Goal: Task Accomplishment & Management: Complete application form

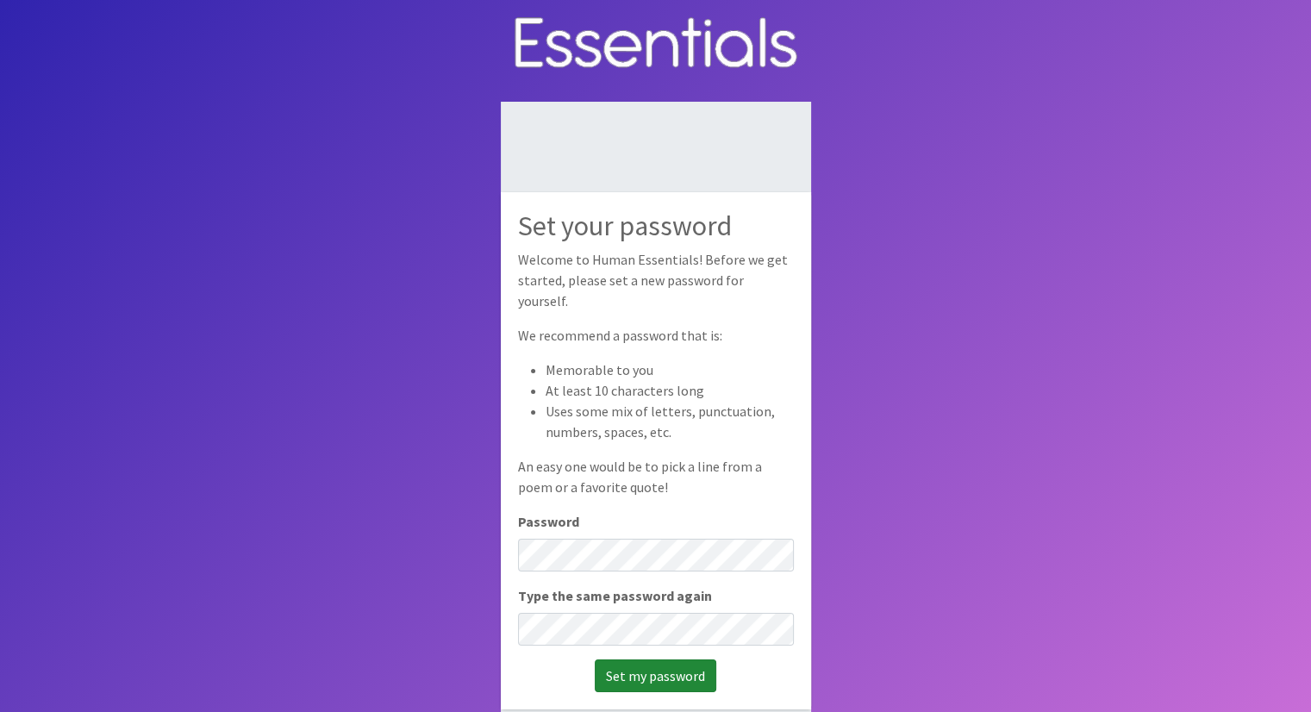
click at [654, 663] on input "Set my password" at bounding box center [656, 675] width 122 height 33
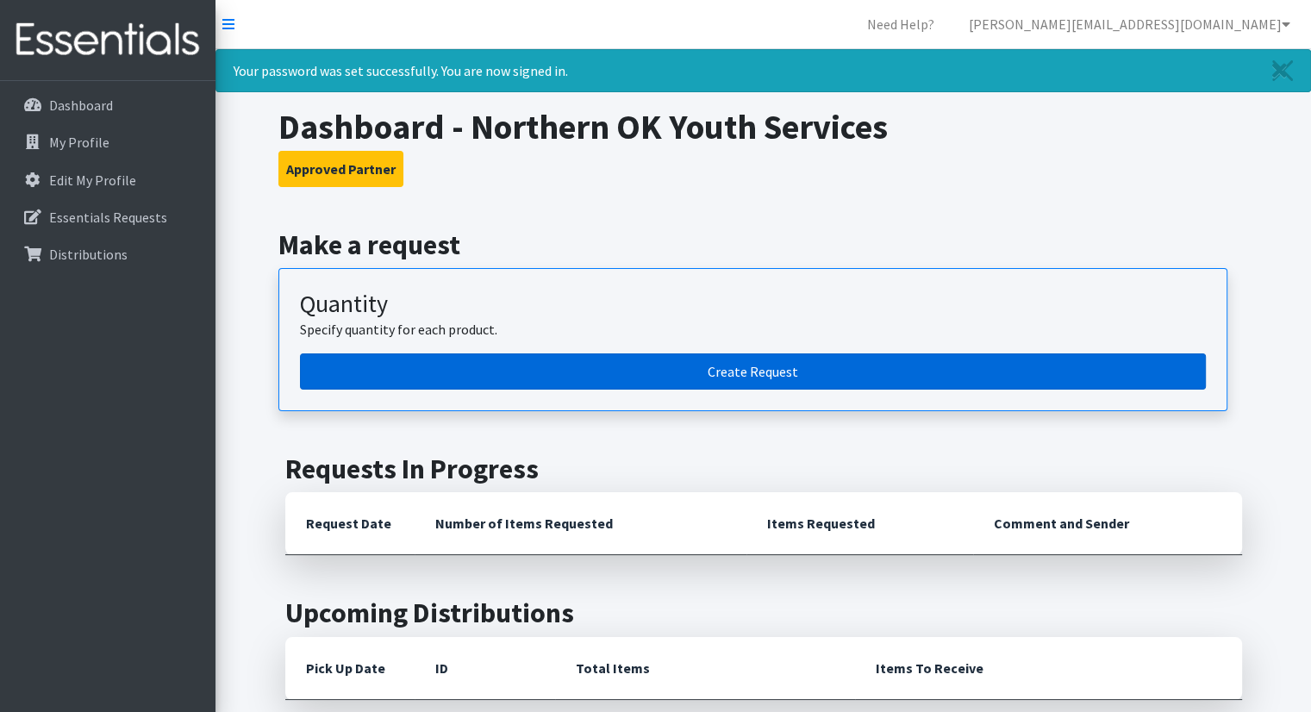
click at [742, 369] on link "Create Request" at bounding box center [753, 371] width 906 height 36
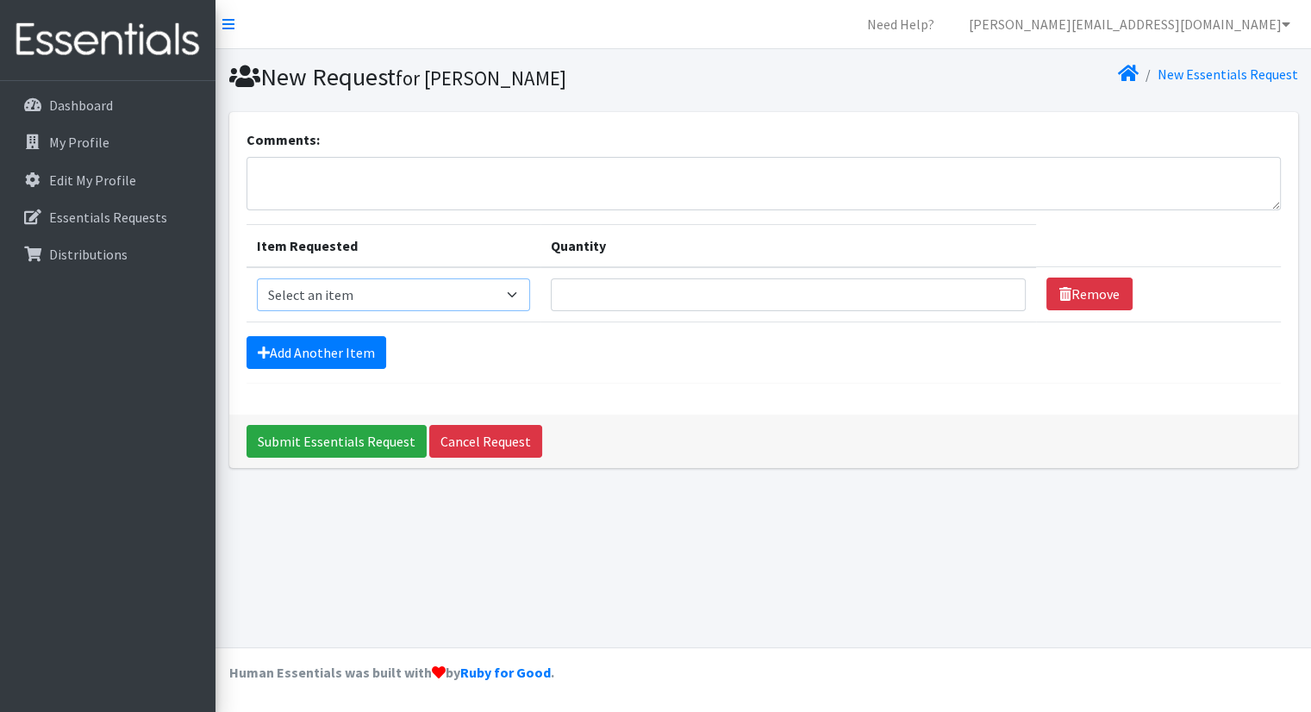
click at [519, 297] on select "Select an item Pad Kits Tampon Kit" at bounding box center [393, 294] width 273 height 33
select select "12263"
click at [257, 278] on select "Select an item Pad Kits Tampon Kit" at bounding box center [393, 294] width 273 height 33
click at [666, 289] on input "Quantity" at bounding box center [788, 294] width 475 height 33
type input "100"
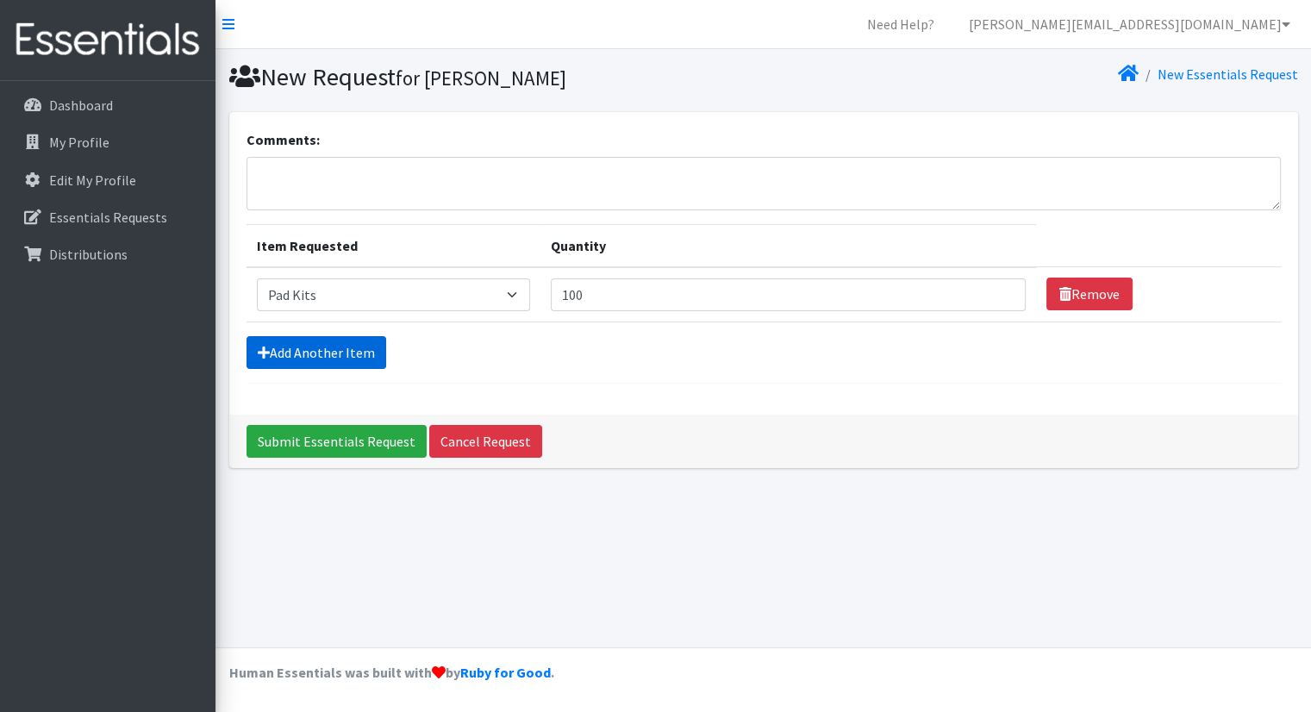
click at [359, 356] on link "Add Another Item" at bounding box center [317, 352] width 140 height 33
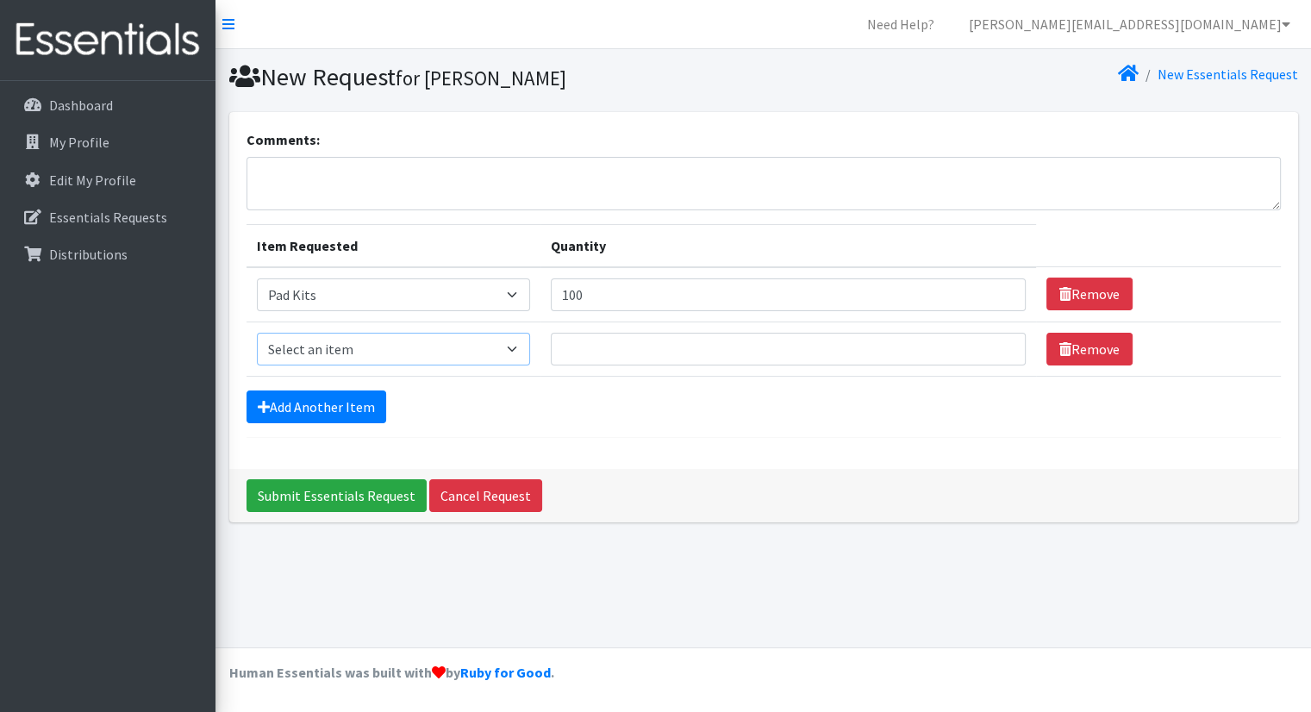
click at [420, 353] on select "Select an item Pad Kits Tampon Kit" at bounding box center [393, 349] width 273 height 33
select select "12262"
click at [257, 333] on select "Select an item Pad Kits Tampon Kit" at bounding box center [393, 349] width 273 height 33
click at [626, 352] on input "Quantity" at bounding box center [788, 349] width 475 height 33
click at [993, 341] on input "1" at bounding box center [788, 349] width 475 height 33
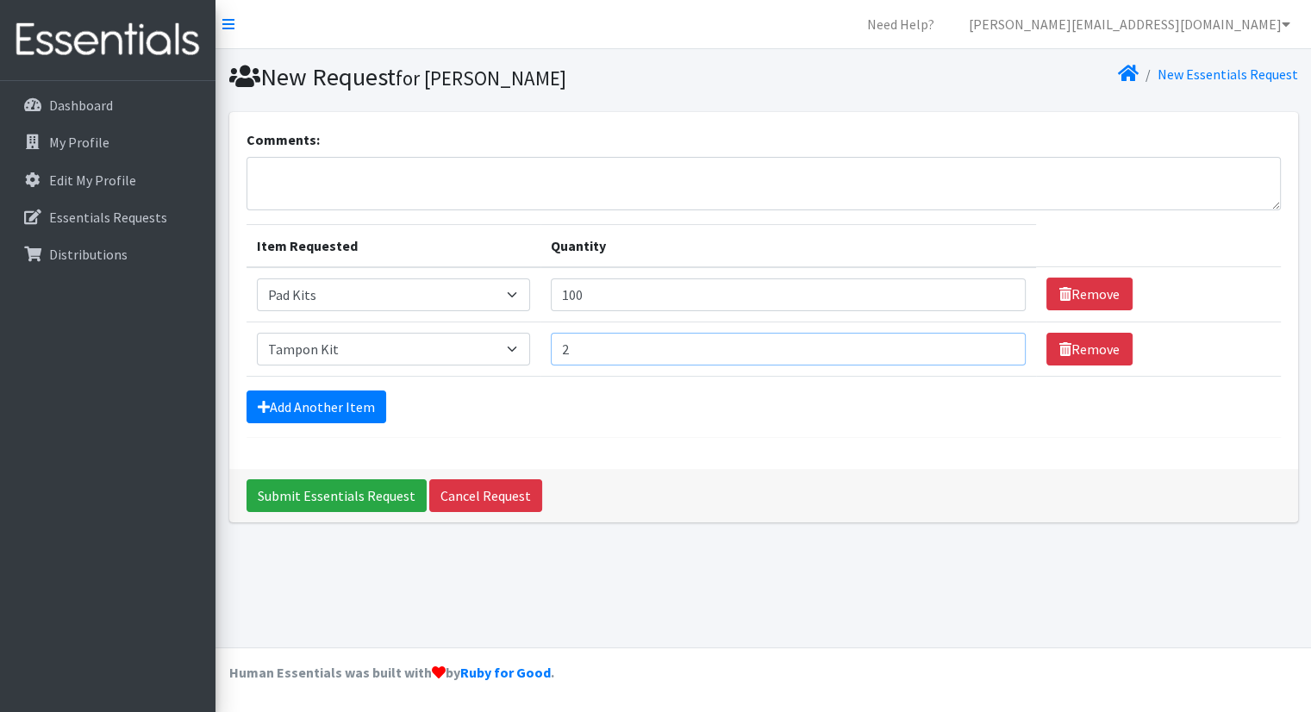
click at [993, 341] on input "2" at bounding box center [788, 349] width 475 height 33
drag, startPoint x: 583, startPoint y: 352, endPoint x: 562, endPoint y: 344, distance: 22.1
click at [562, 344] on input "2" at bounding box center [788, 349] width 475 height 33
type input "100"
click at [560, 413] on div "Add Another Item" at bounding box center [764, 407] width 1034 height 33
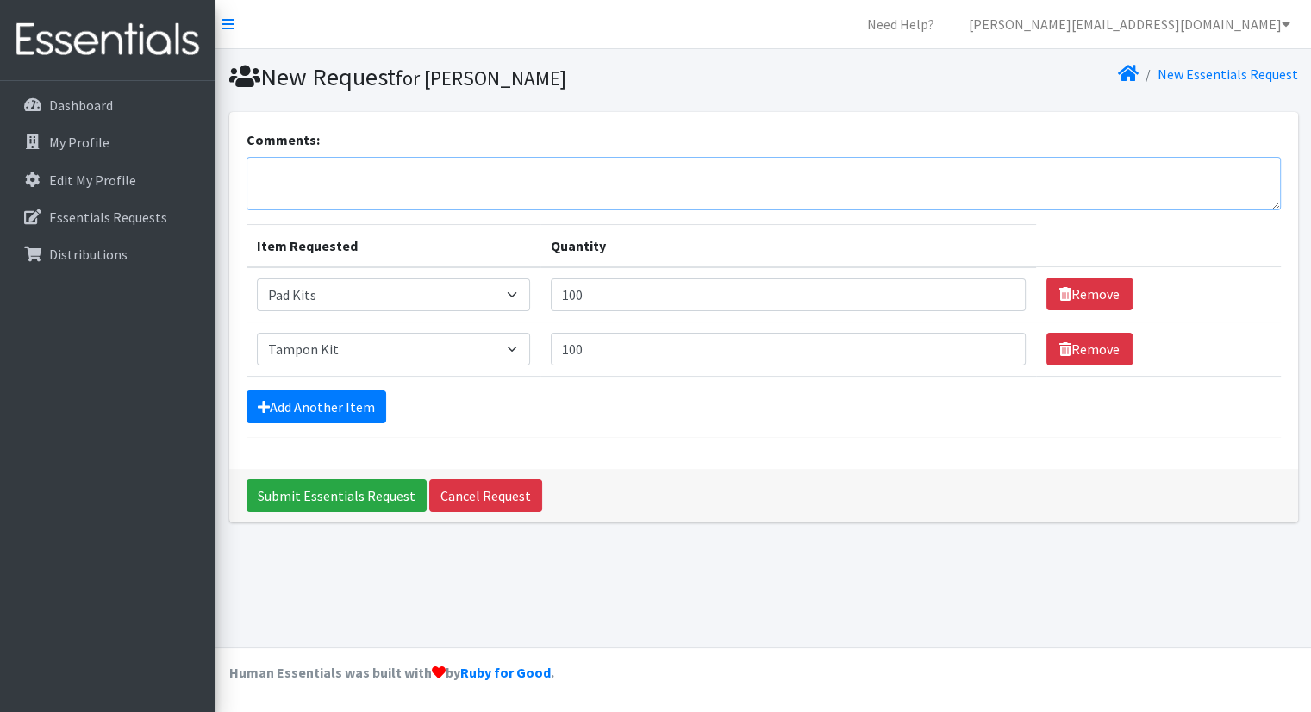
click at [389, 181] on textarea "Comments:" at bounding box center [764, 183] width 1034 height 53
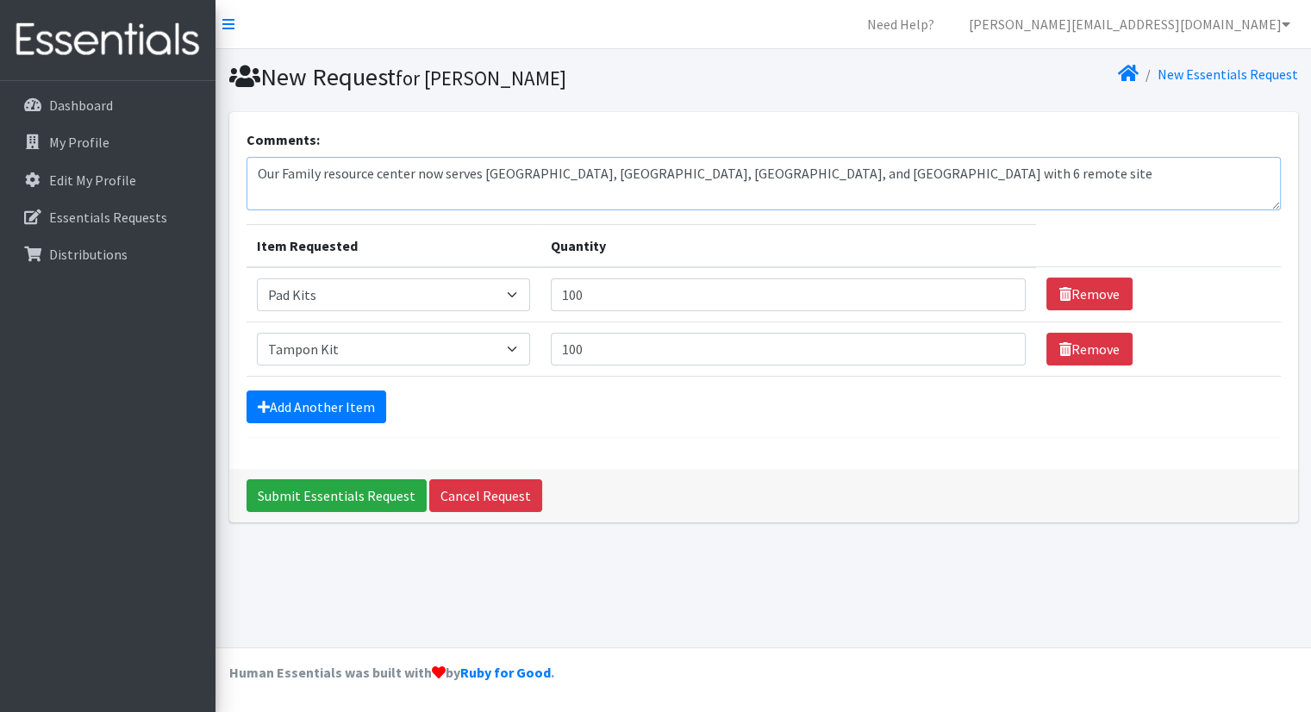
drag, startPoint x: 784, startPoint y: 171, endPoint x: 797, endPoint y: 215, distance: 45.8
click at [785, 172] on textarea "Our Family resource center now serves Kay, Noble, Pawnee, and Western Osage cou…" at bounding box center [764, 183] width 1034 height 53
click at [975, 172] on textarea "Our Family resource center now serves Kay, Noble, Pawnee, and Western Osage cou…" at bounding box center [764, 183] width 1034 height 53
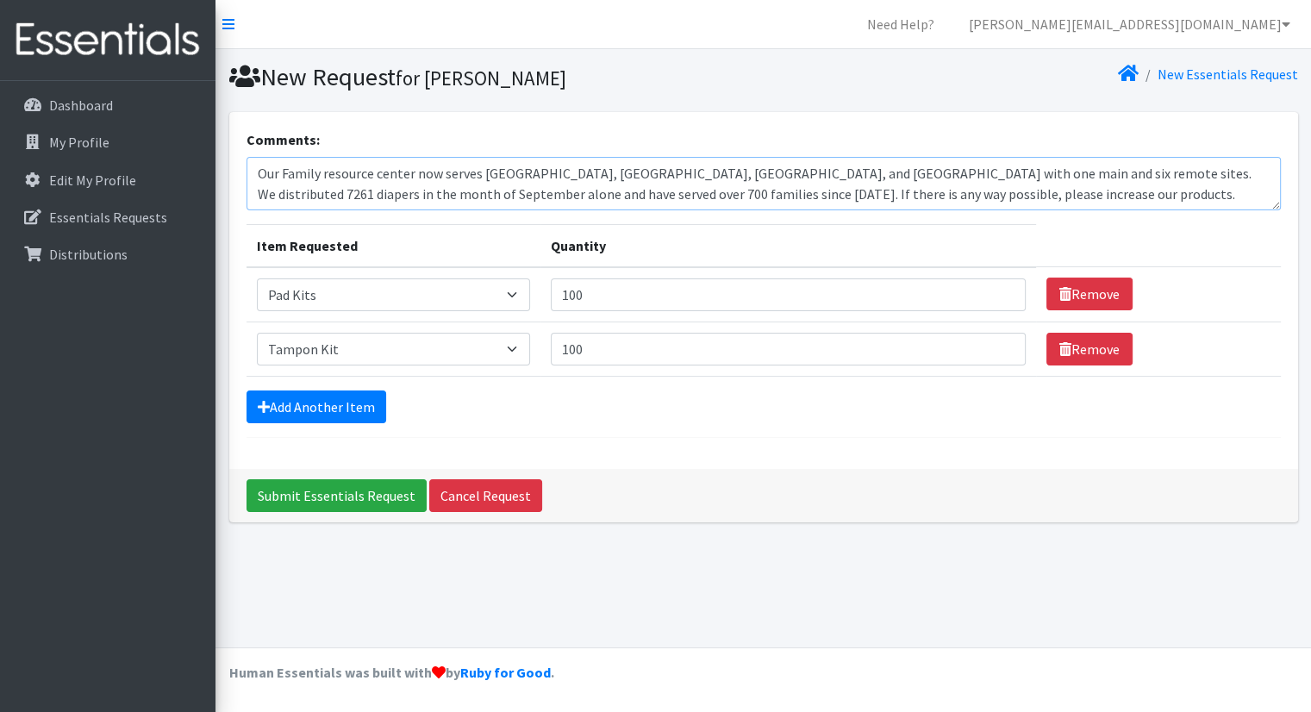
click at [972, 195] on textarea "Our Family resource center now serves Kay, Noble, Pawnee, and Western Osage cou…" at bounding box center [764, 183] width 1034 height 53
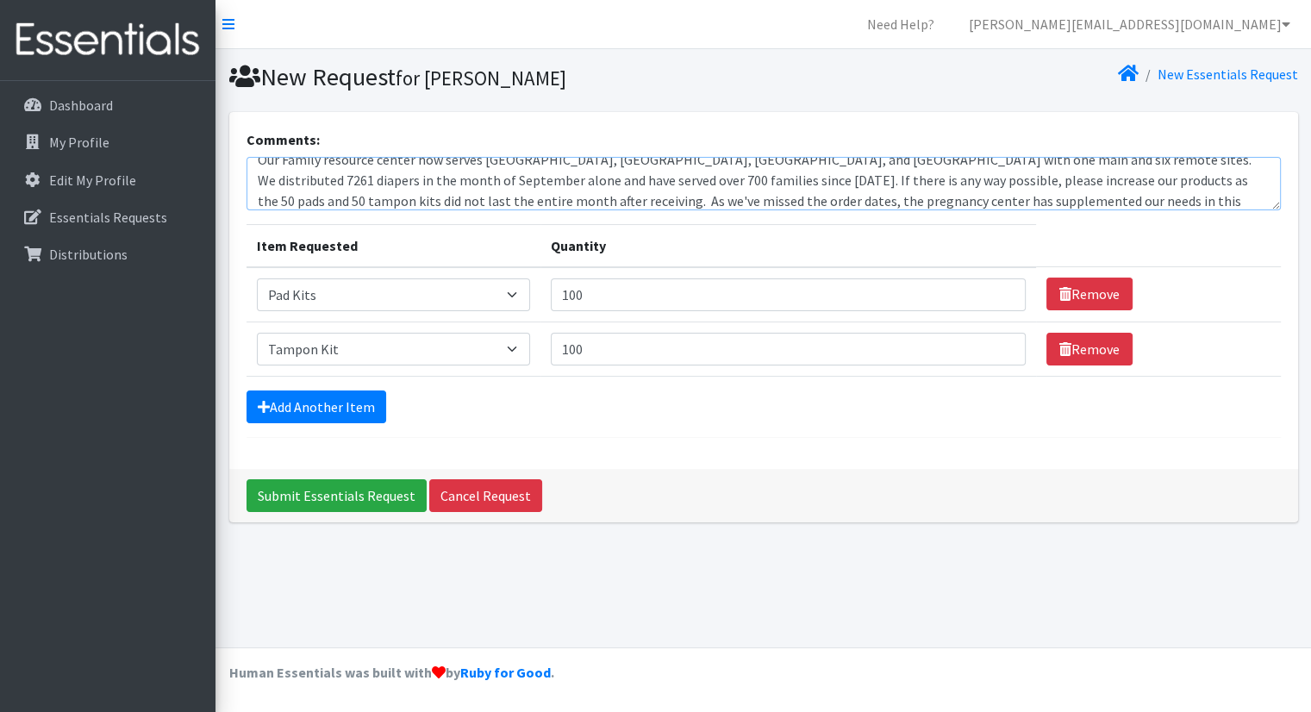
click at [1052, 182] on textarea "Our Family resource center now serves Kay, Noble, Pawnee, and Western Osage cou…" at bounding box center [764, 183] width 1034 height 53
click at [1170, 201] on textarea "Our Family resource center now serves Kay, Noble, Pawnee, and Western Osage cou…" at bounding box center [764, 183] width 1034 height 53
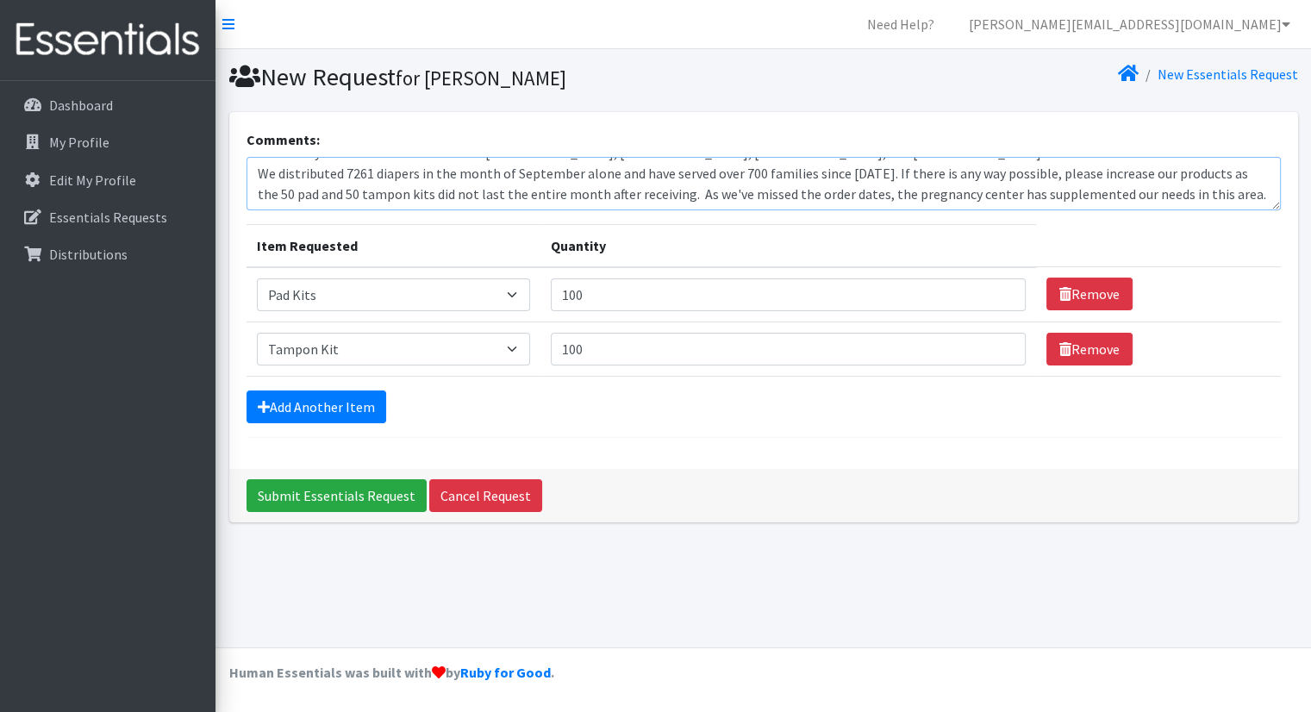
drag, startPoint x: 293, startPoint y: 194, endPoint x: 238, endPoint y: 193, distance: 55.2
click at [238, 193] on div "Comments: Our Family resource center now serves Kay, Noble, Pawnee, and Western…" at bounding box center [763, 290] width 1069 height 357
type textarea "Our Family resource center now serves Kay, Noble, Pawnee, and Western Osage cou…"
click at [322, 491] on input "Submit Essentials Request" at bounding box center [337, 495] width 180 height 33
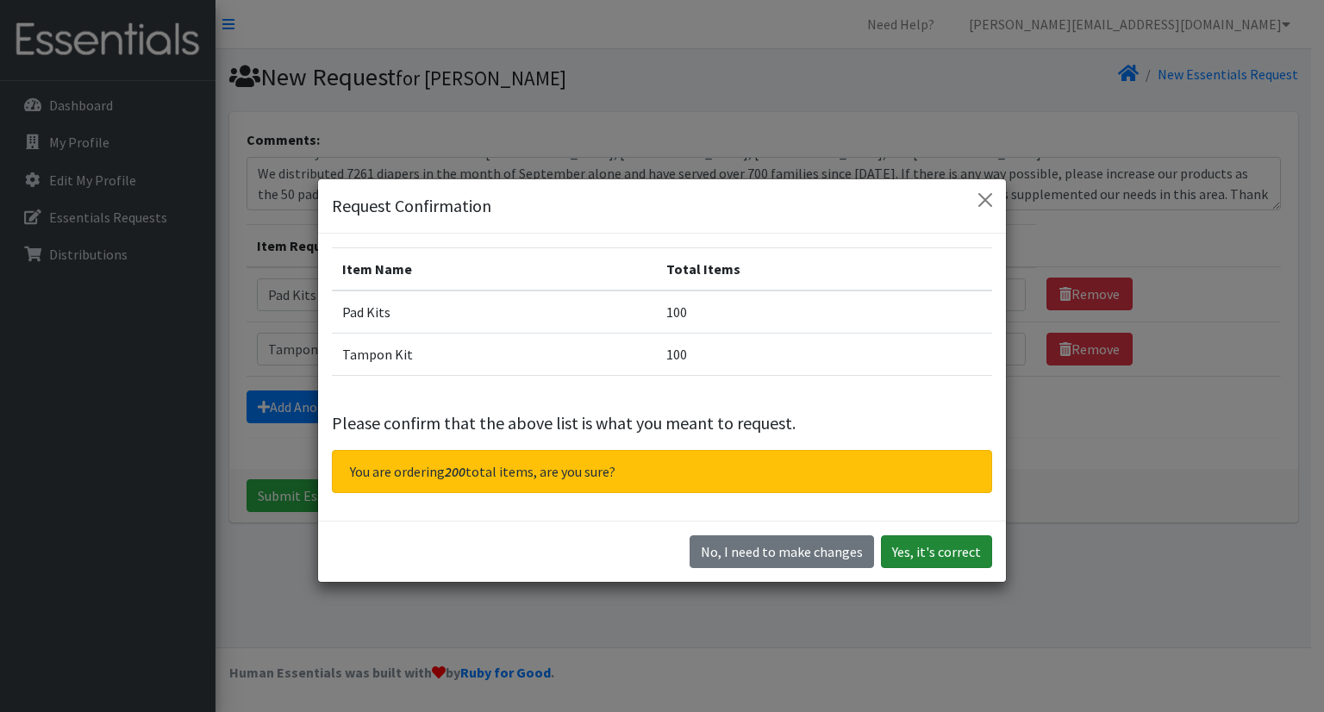
click at [935, 549] on button "Yes, it's correct" at bounding box center [936, 551] width 111 height 33
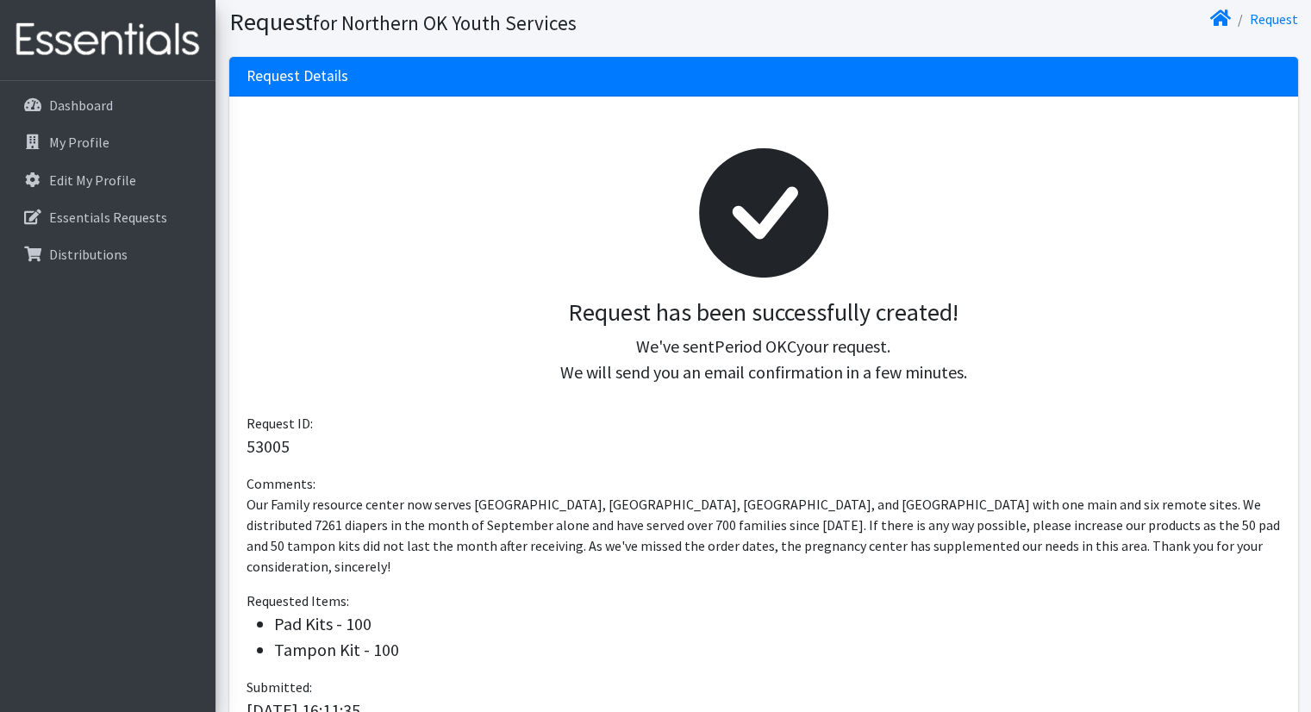
scroll to position [259, 0]
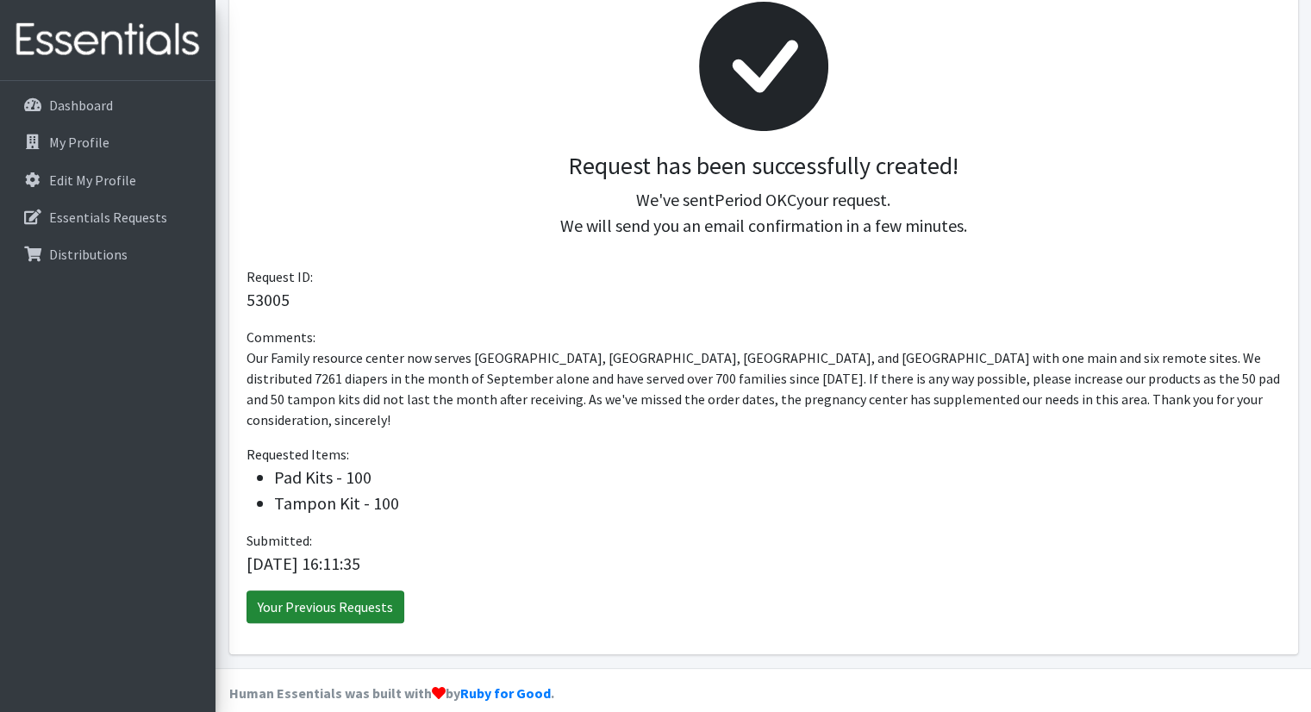
click at [346, 591] on link "Your Previous Requests" at bounding box center [326, 607] width 158 height 33
